Goal: Use online tool/utility: Utilize a website feature to perform a specific function

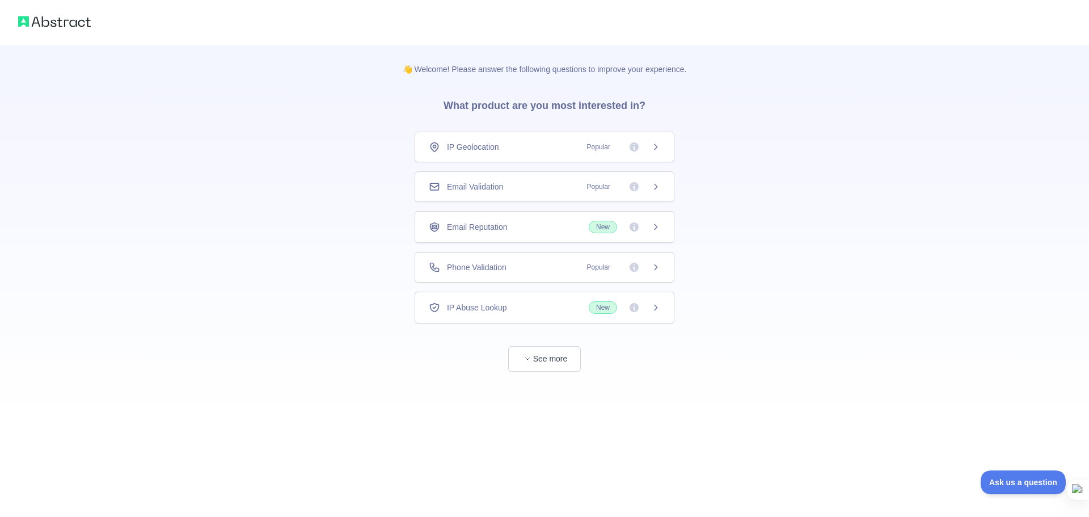
click at [443, 258] on div "Phone Validation Popular" at bounding box center [545, 267] width 260 height 31
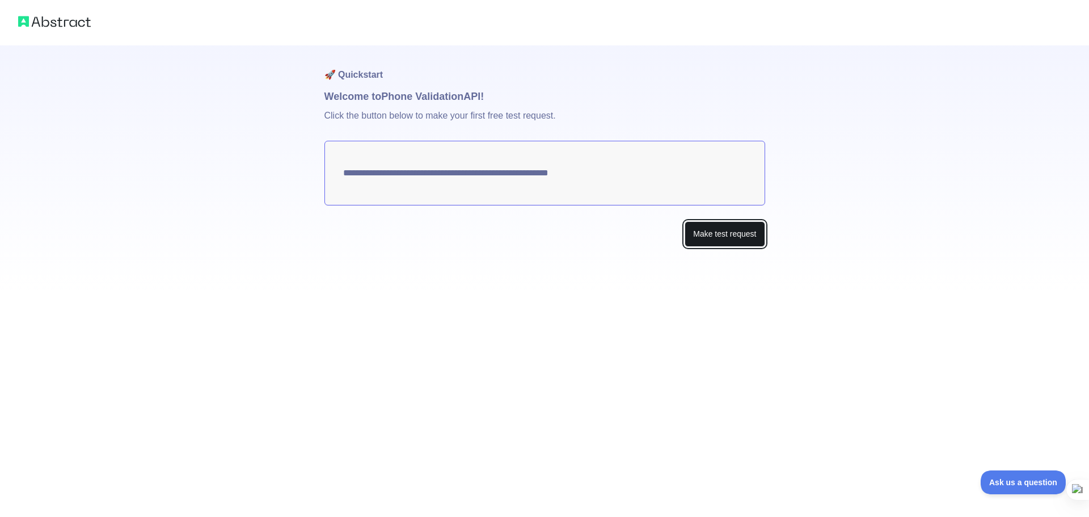
click at [713, 227] on button "Make test request" at bounding box center [725, 234] width 80 height 26
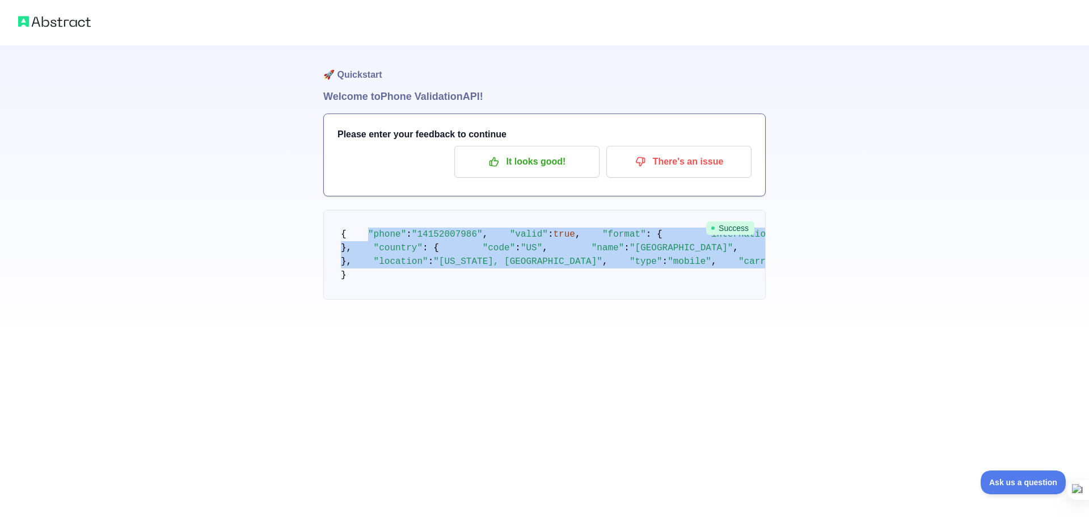
drag, startPoint x: 363, startPoint y: 250, endPoint x: 510, endPoint y: 428, distance: 231.0
click at [510, 280] on code "{ "phone" : "[PHONE_NUMBER]" , "valid" : true , "format" : { "international" : …" at bounding box center [701, 254] width 720 height 51
click at [235, 316] on div "🚀 Quickstart Welcome to Phone Validation API! Please enter your feedback to con…" at bounding box center [544, 172] width 1089 height 345
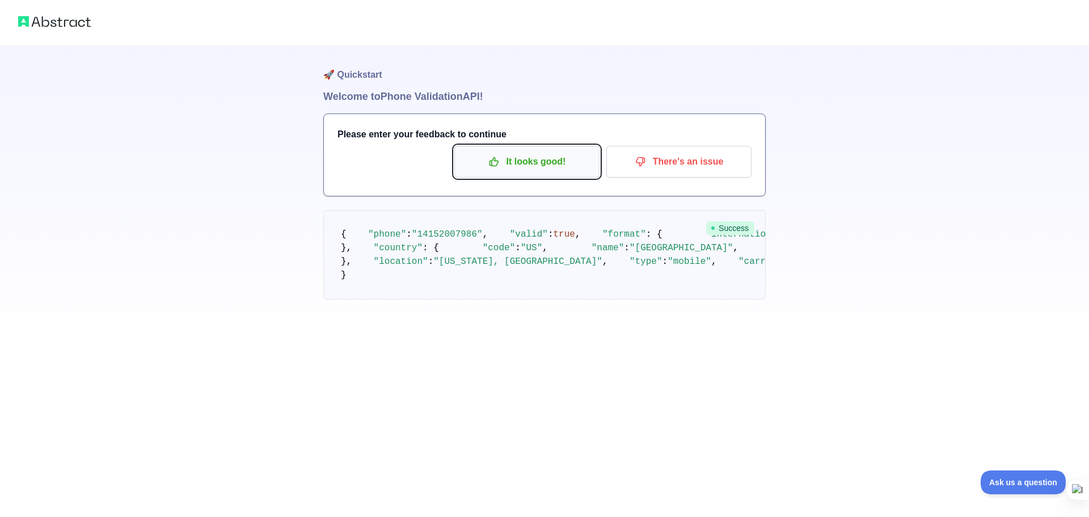
click at [504, 164] on p "It looks good!" at bounding box center [527, 161] width 128 height 19
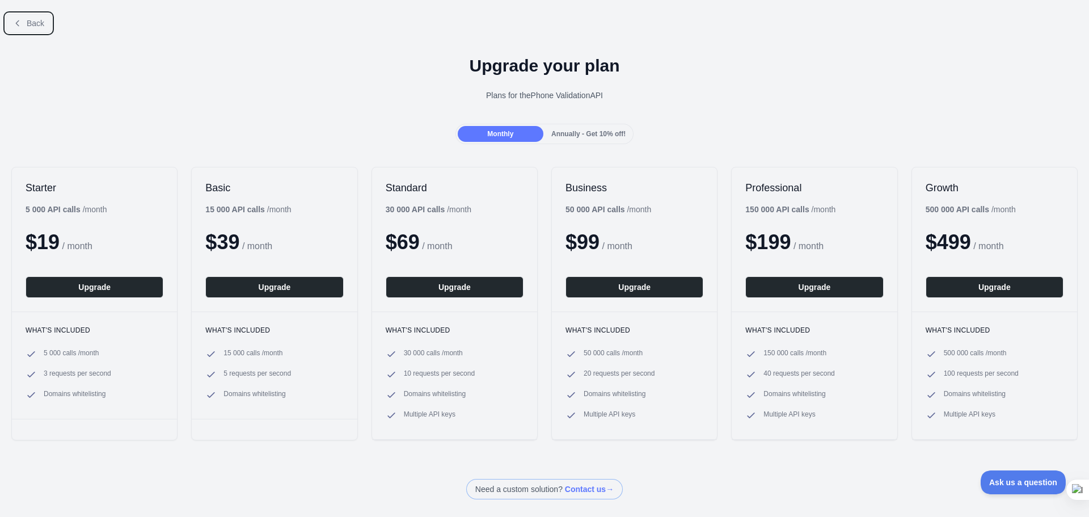
click at [40, 26] on span "Back" at bounding box center [36, 23] width 18 height 9
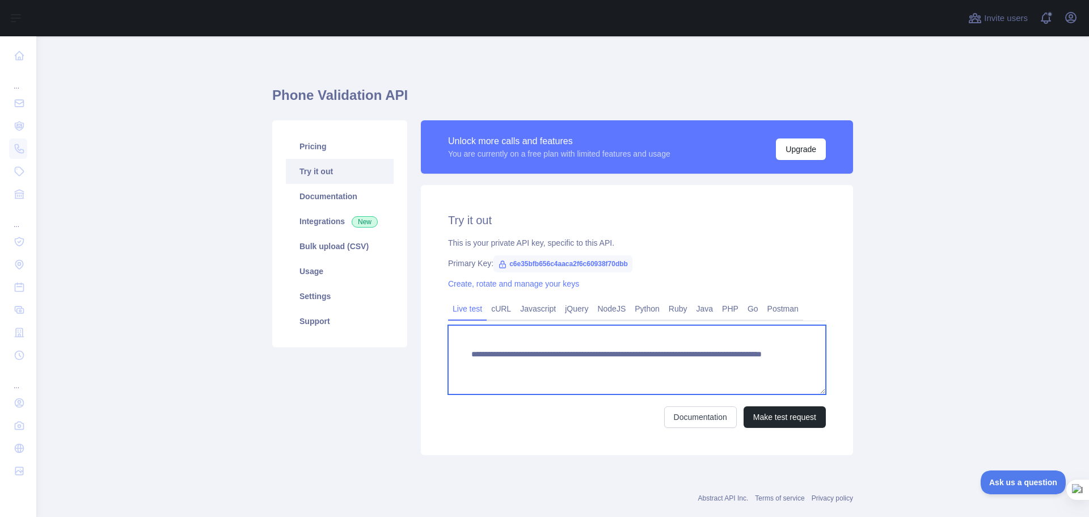
drag, startPoint x: 465, startPoint y: 351, endPoint x: 710, endPoint y: 368, distance: 245.7
click at [710, 368] on textarea "**********" at bounding box center [637, 359] width 378 height 69
